Goal: Task Accomplishment & Management: Manage account settings

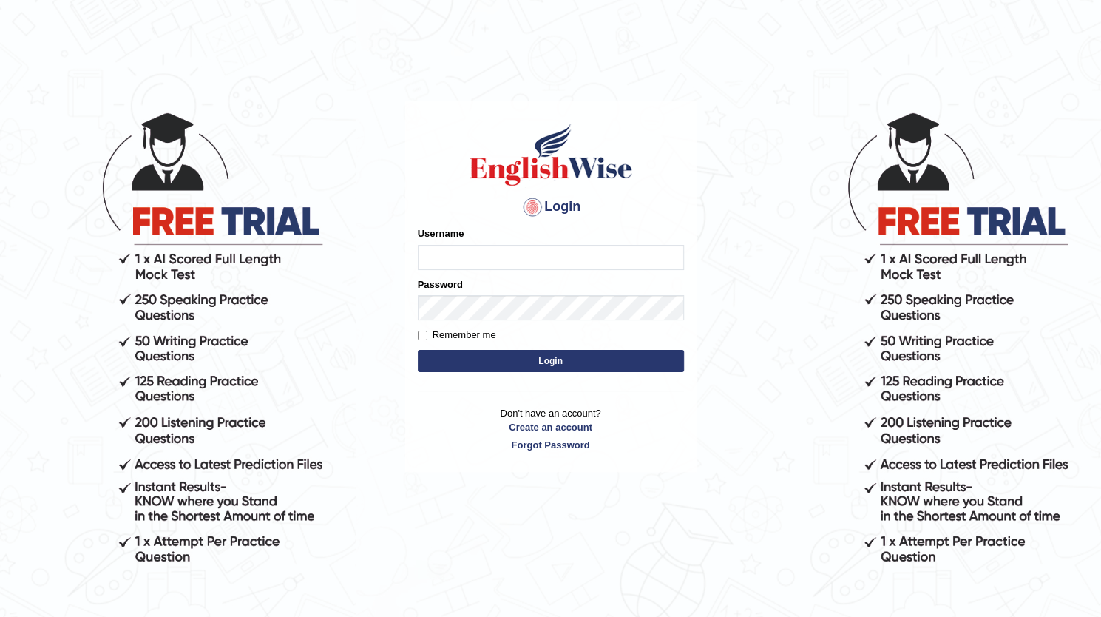
click at [543, 257] on input "Username" at bounding box center [551, 257] width 266 height 25
type input "imghoshrishav7"
click at [485, 357] on button "Login" at bounding box center [551, 361] width 266 height 22
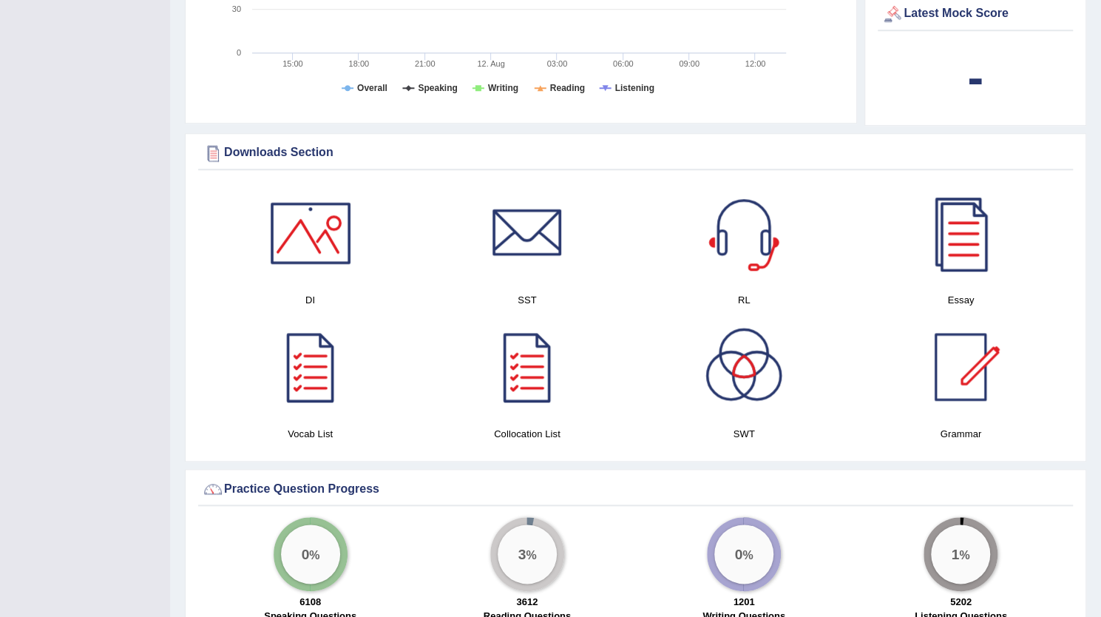
scroll to position [717, 0]
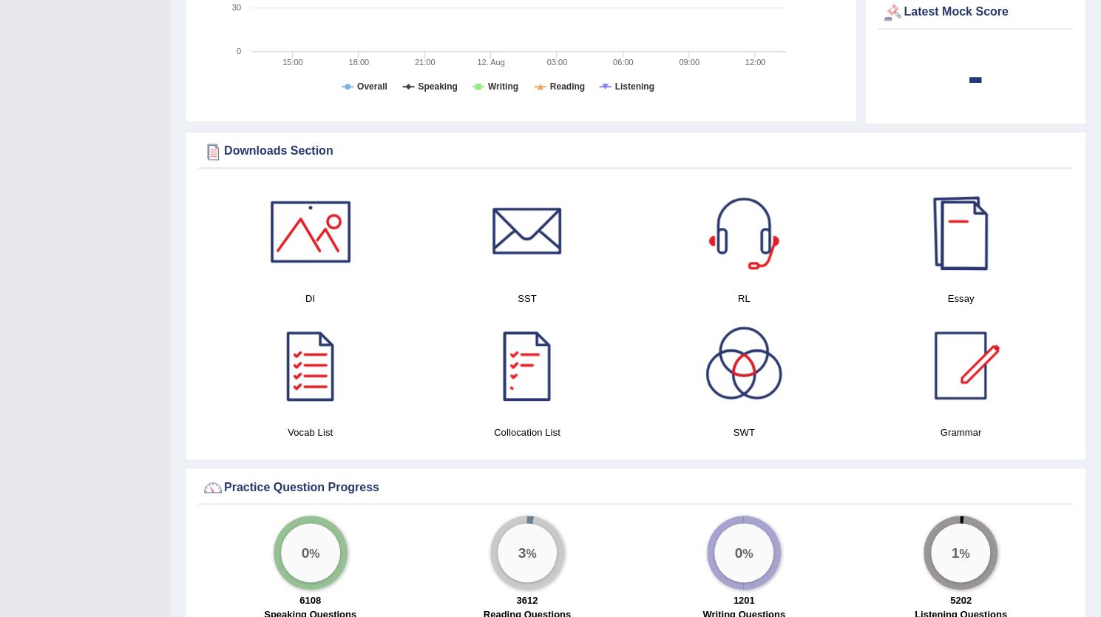
click at [956, 231] on div at bounding box center [961, 232] width 104 height 104
